Goal: Task Accomplishment & Management: Manage account settings

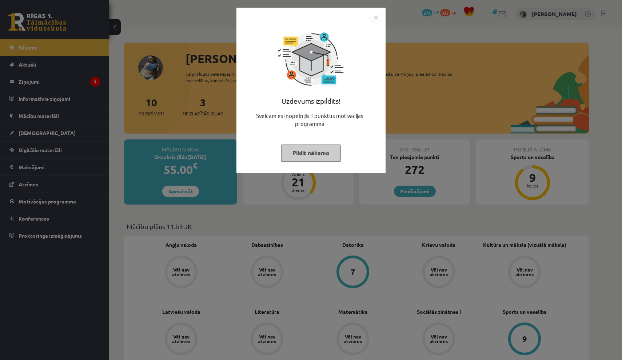
click at [377, 21] on img "Close" at bounding box center [375, 17] width 11 height 11
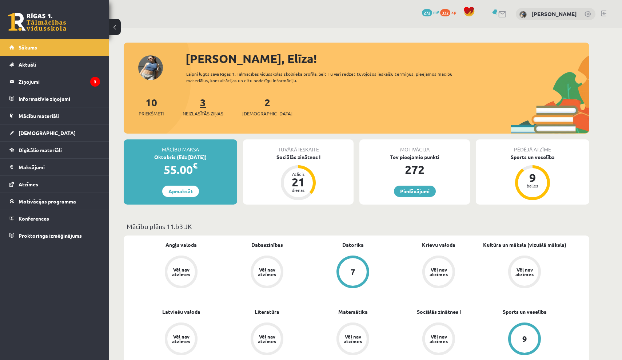
click at [202, 107] on link "3 Neizlasītās ziņas" at bounding box center [202, 106] width 41 height 21
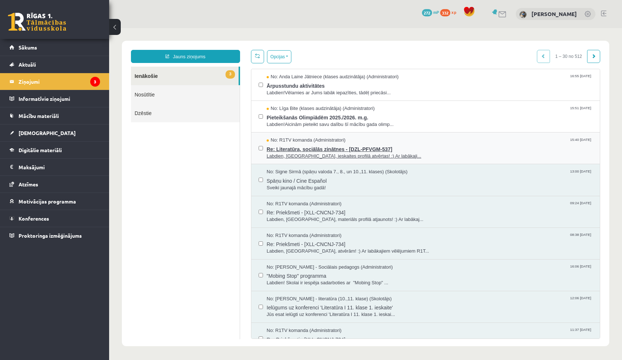
click at [336, 144] on span "Re: Literatūra, sociālās zinātnes - [DZL-PFVGM-537]" at bounding box center [429, 148] width 326 height 9
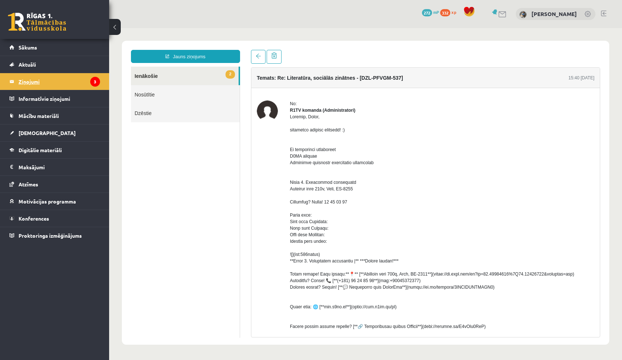
click at [84, 83] on legend "Ziņojumi 3" at bounding box center [59, 81] width 81 height 17
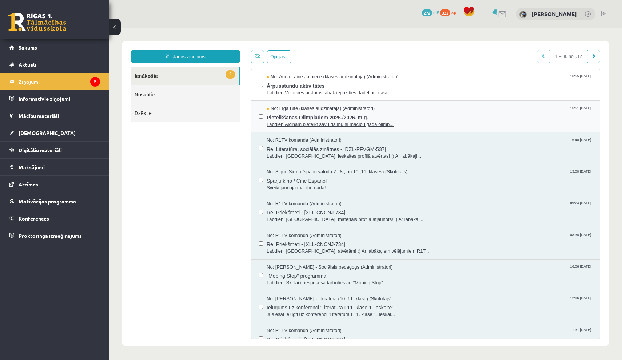
click at [337, 121] on span "Labdien!Aicinām pieteikt savu dalību šī mācību gada olimp..." at bounding box center [429, 124] width 326 height 7
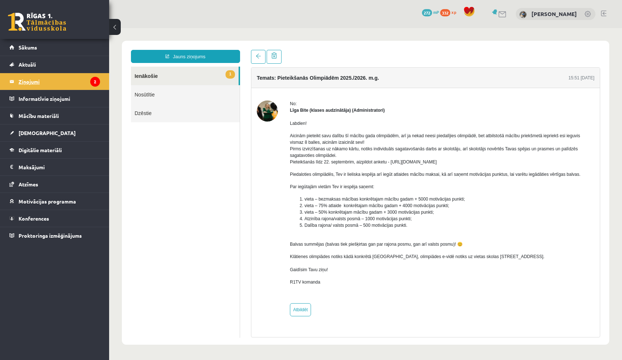
click at [81, 81] on legend "Ziņojumi 2" at bounding box center [59, 81] width 81 height 17
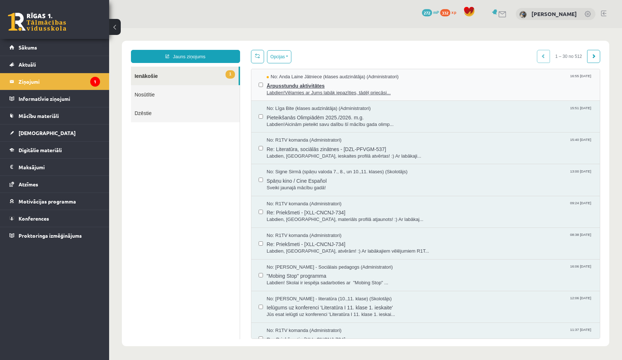
click at [317, 85] on span "Ārpusstundu aktivitātes" at bounding box center [429, 84] width 326 height 9
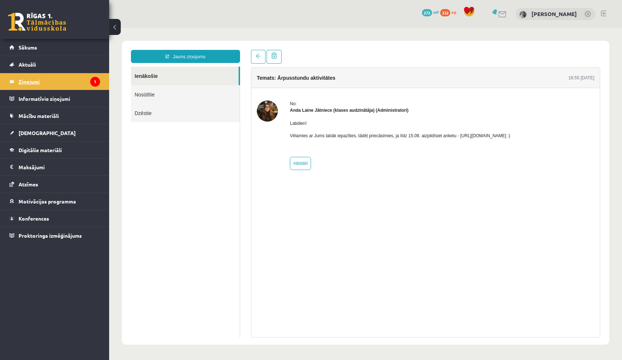
click at [79, 79] on legend "Ziņojumi 1" at bounding box center [59, 81] width 81 height 17
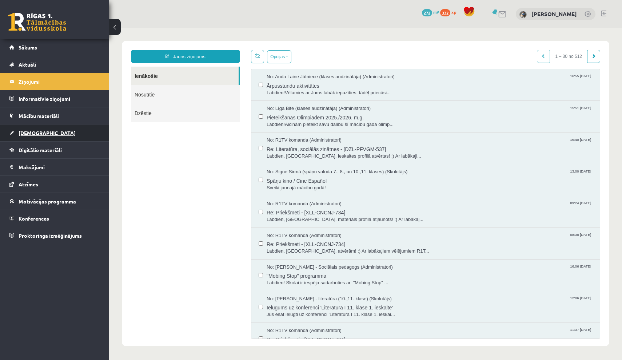
click at [60, 134] on link "[DEMOGRAPHIC_DATA]" at bounding box center [54, 132] width 91 height 17
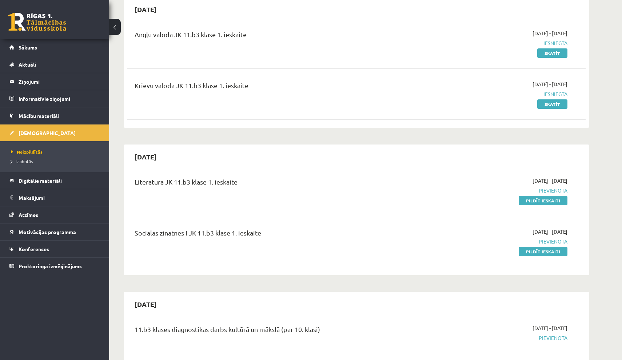
scroll to position [75, 0]
click at [523, 200] on link "Pildīt ieskaiti" at bounding box center [542, 200] width 49 height 9
click at [526, 252] on link "Pildīt ieskaiti" at bounding box center [542, 250] width 49 height 9
click at [98, 46] on link "Sākums" at bounding box center [54, 47] width 91 height 17
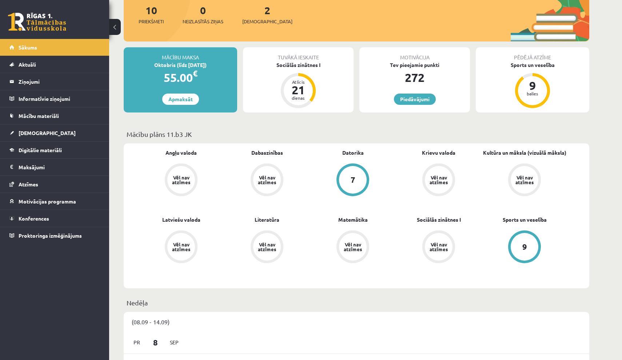
scroll to position [93, 0]
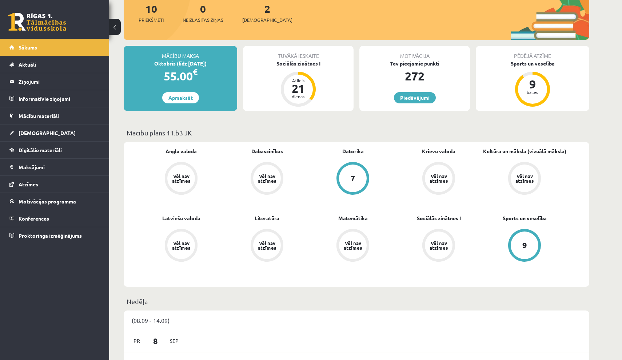
drag, startPoint x: 355, startPoint y: 127, endPoint x: 338, endPoint y: 65, distance: 63.9
click at [410, 132] on p "Mācību plāns 11.b3 JK" at bounding box center [357, 133] width 460 height 10
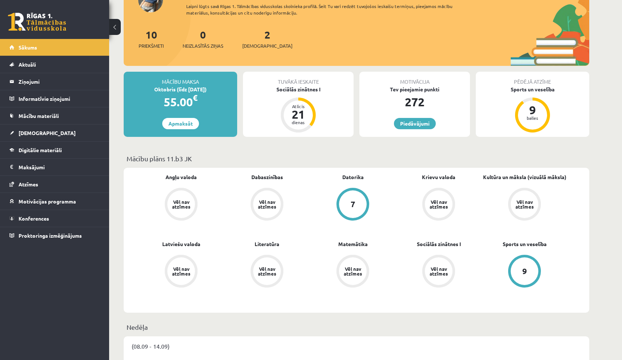
scroll to position [67, 0]
drag, startPoint x: 351, startPoint y: 64, endPoint x: 288, endPoint y: 64, distance: 62.9
click at [288, 64] on div "10 Priekšmeti 0 Neizlasītās ziņas 2 Ieskaites" at bounding box center [356, 46] width 465 height 39
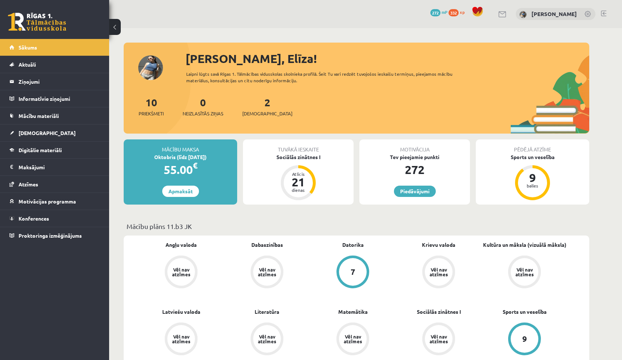
scroll to position [0, 0]
